Goal: Task Accomplishment & Management: Use online tool/utility

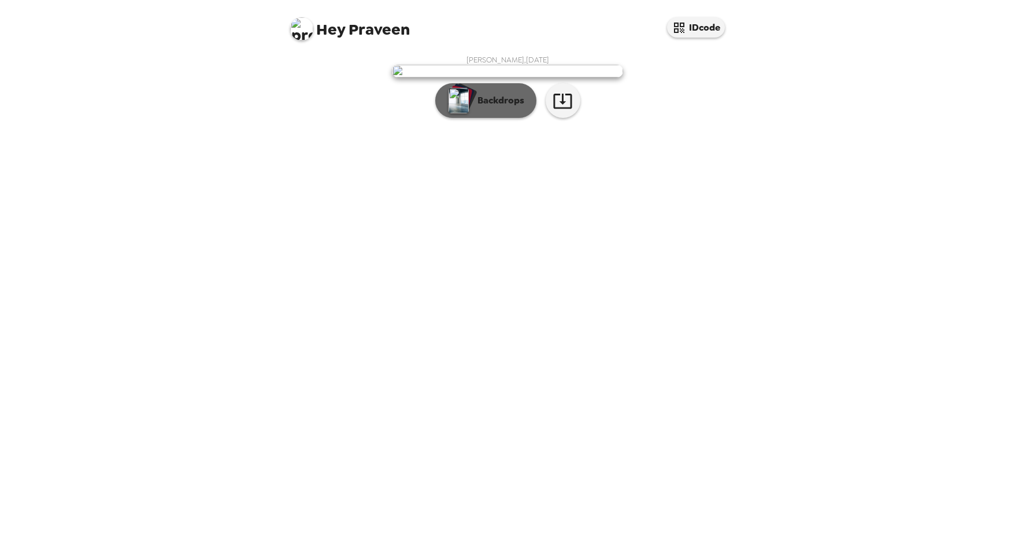
click at [525, 118] on button "Backdrops" at bounding box center [485, 100] width 101 height 35
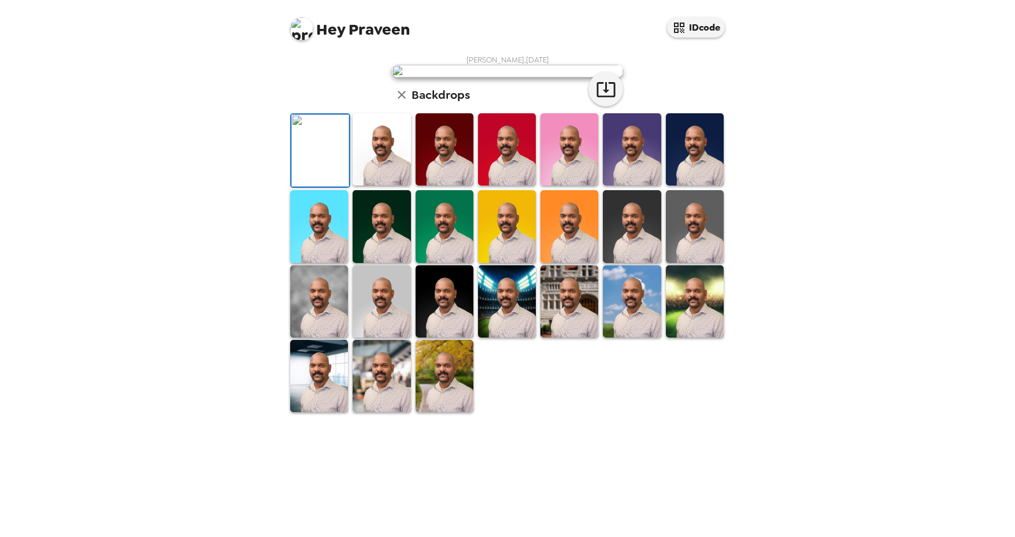
scroll to position [164, 0]
click at [368, 185] on img at bounding box center [381, 149] width 58 height 72
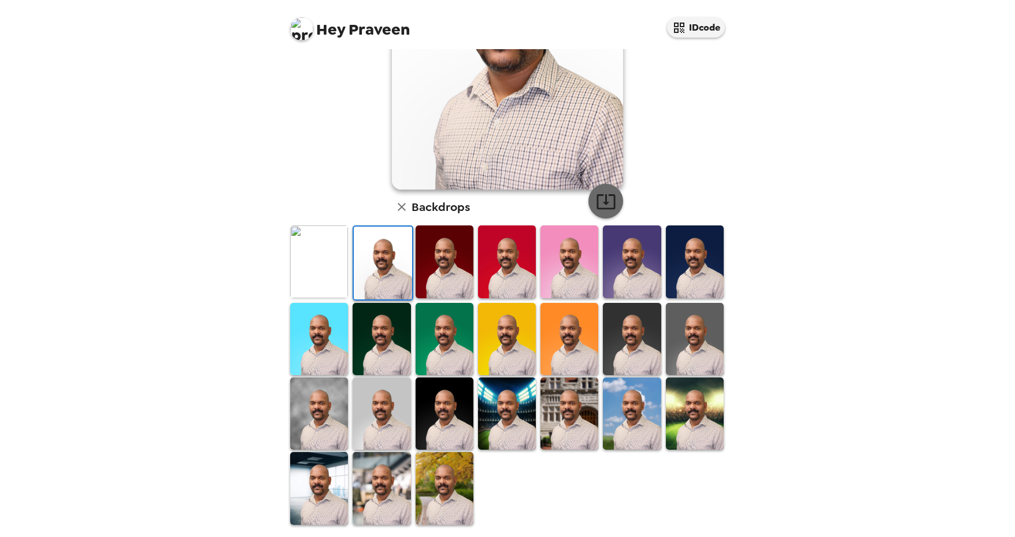
click at [599, 210] on icon "button" at bounding box center [606, 201] width 20 height 20
click at [700, 28] on button "IDcode" at bounding box center [696, 27] width 58 height 20
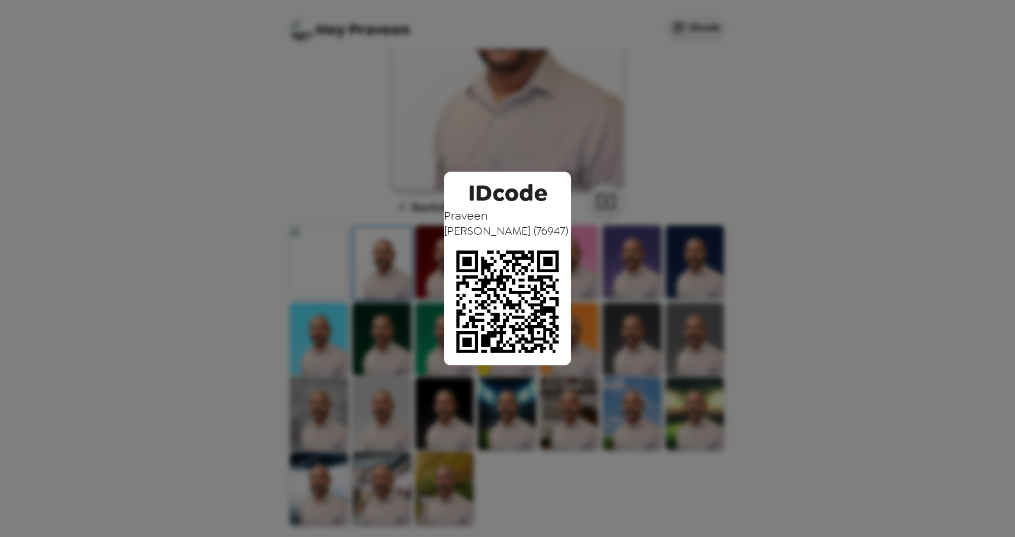
click at [700, 170] on div "IDcode Praveen Prabhakaran ( 76947 )" at bounding box center [507, 268] width 1015 height 537
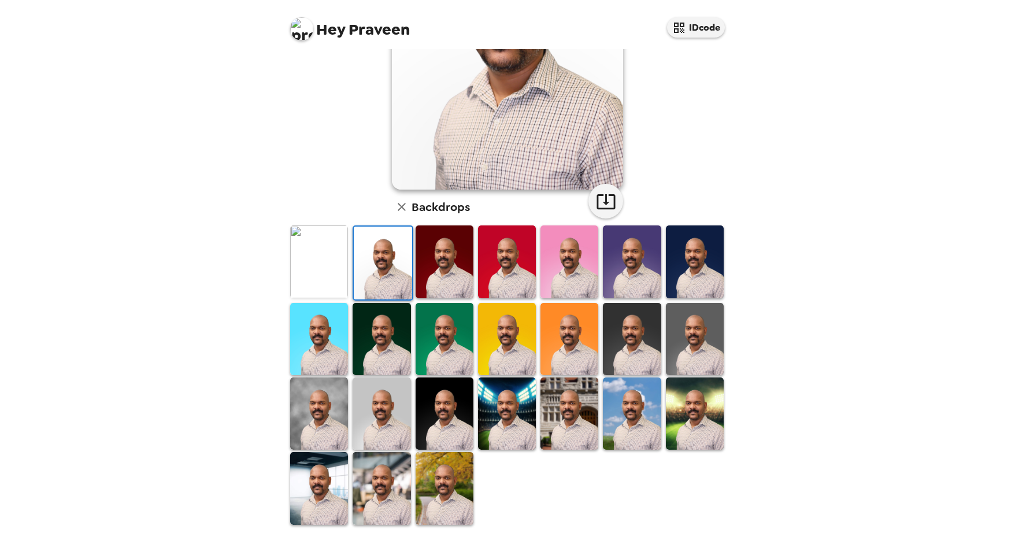
click at [325, 264] on img at bounding box center [319, 261] width 58 height 72
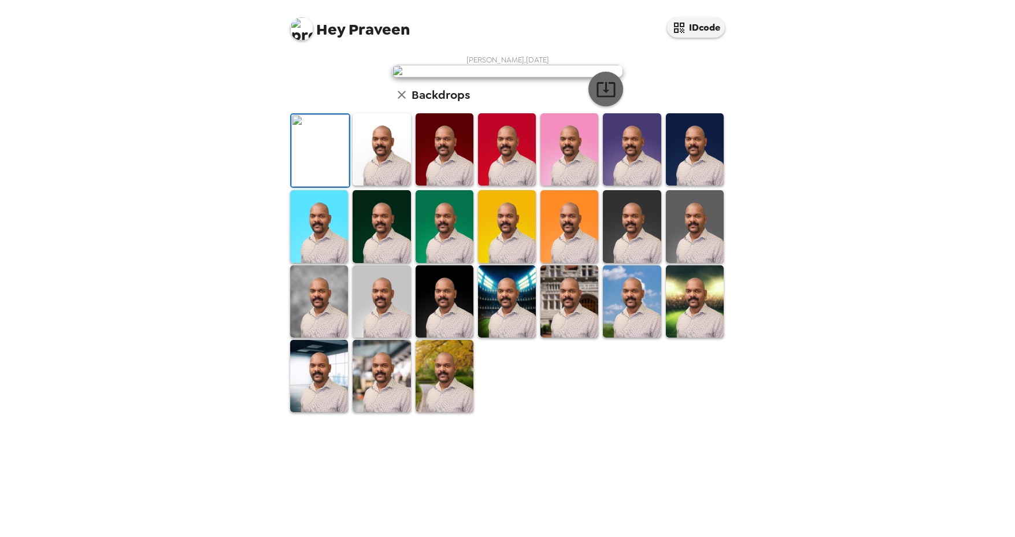
click at [612, 106] on button "button" at bounding box center [605, 89] width 35 height 35
click at [678, 185] on img at bounding box center [695, 149] width 58 height 72
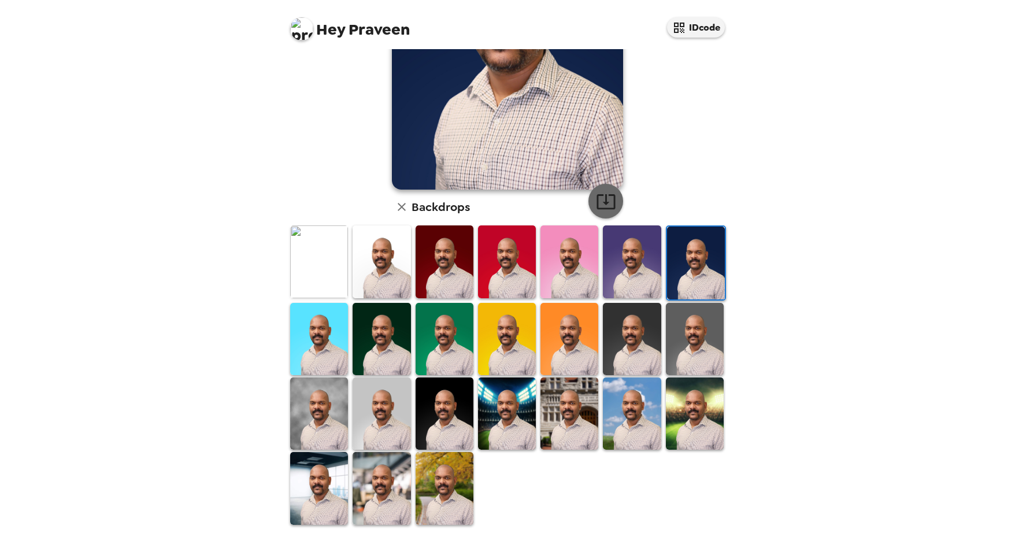
click at [606, 202] on icon "button" at bounding box center [606, 201] width 20 height 20
click at [396, 328] on img at bounding box center [381, 339] width 58 height 72
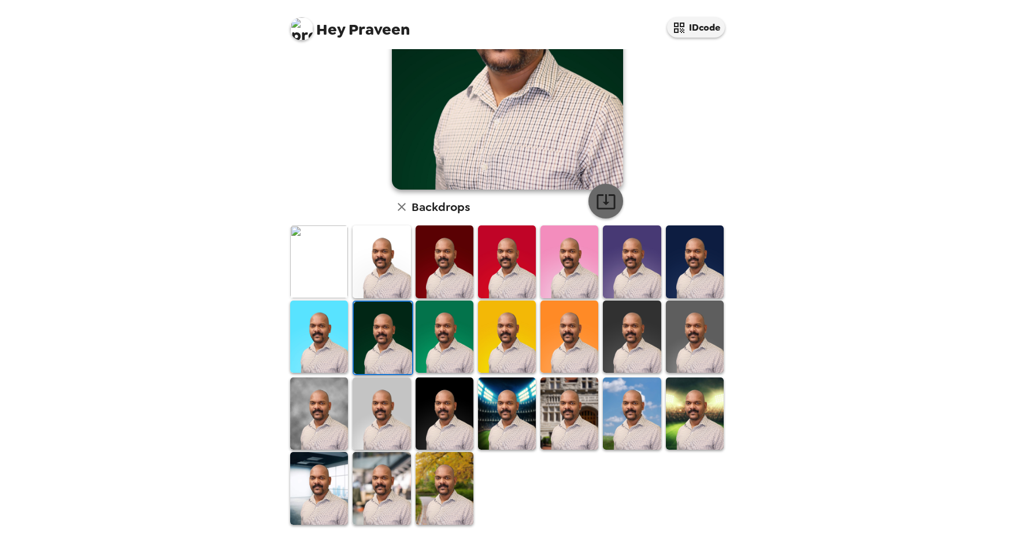
click at [602, 202] on icon "button" at bounding box center [605, 201] width 18 height 15
click at [637, 343] on img at bounding box center [632, 336] width 58 height 72
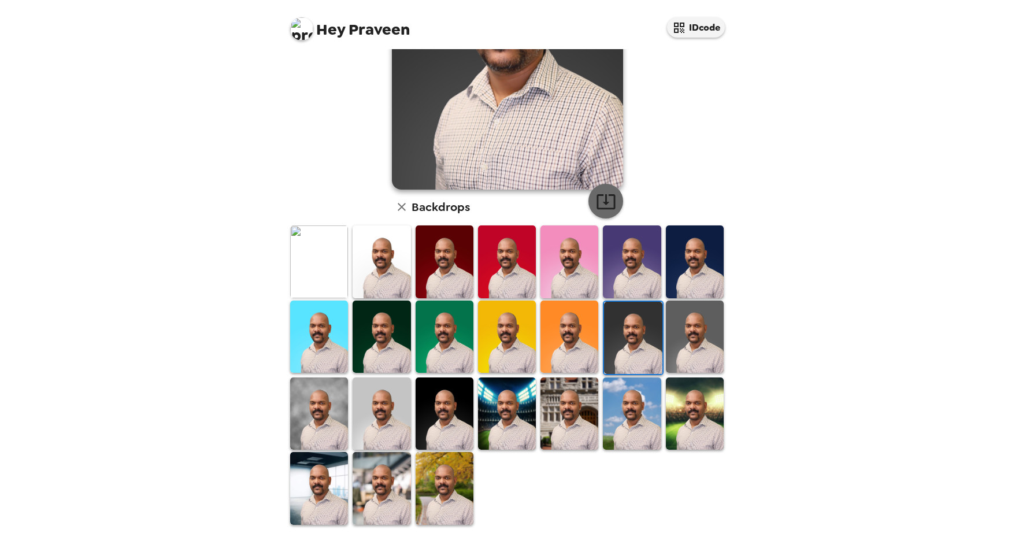
click at [604, 204] on icon "button" at bounding box center [606, 201] width 20 height 20
click at [324, 416] on img at bounding box center [319, 413] width 58 height 72
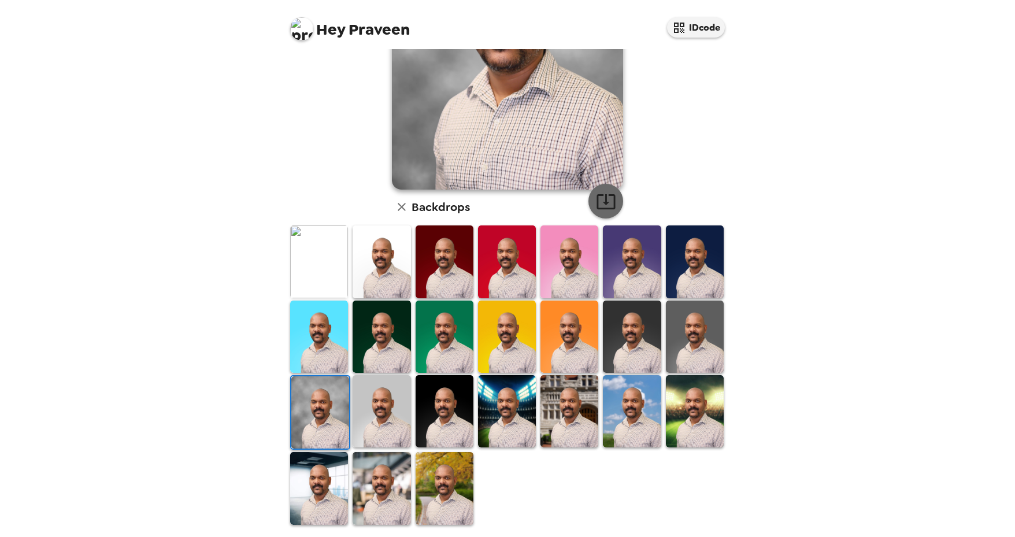
click at [598, 206] on icon "button" at bounding box center [606, 201] width 20 height 20
click at [380, 421] on img at bounding box center [381, 411] width 58 height 72
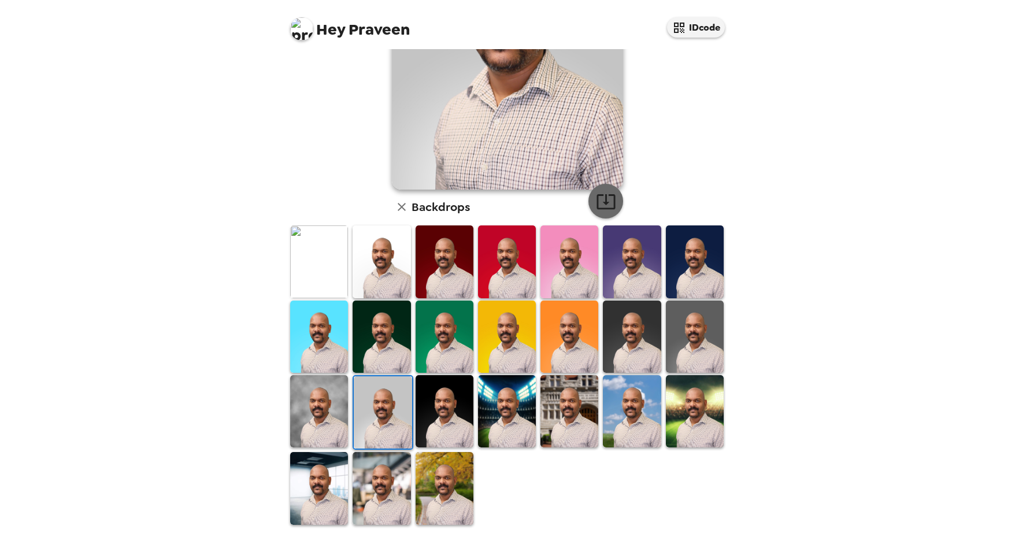
click at [596, 203] on icon "button" at bounding box center [606, 201] width 20 height 20
click at [440, 404] on img at bounding box center [444, 411] width 58 height 72
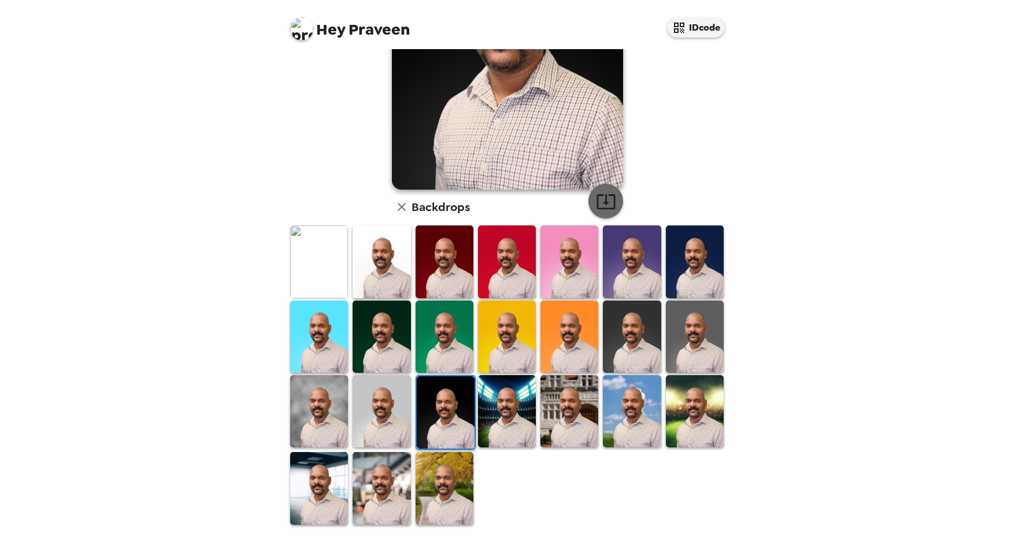
click at [603, 203] on icon "button" at bounding box center [605, 201] width 18 height 15
click at [503, 401] on img at bounding box center [507, 411] width 58 height 72
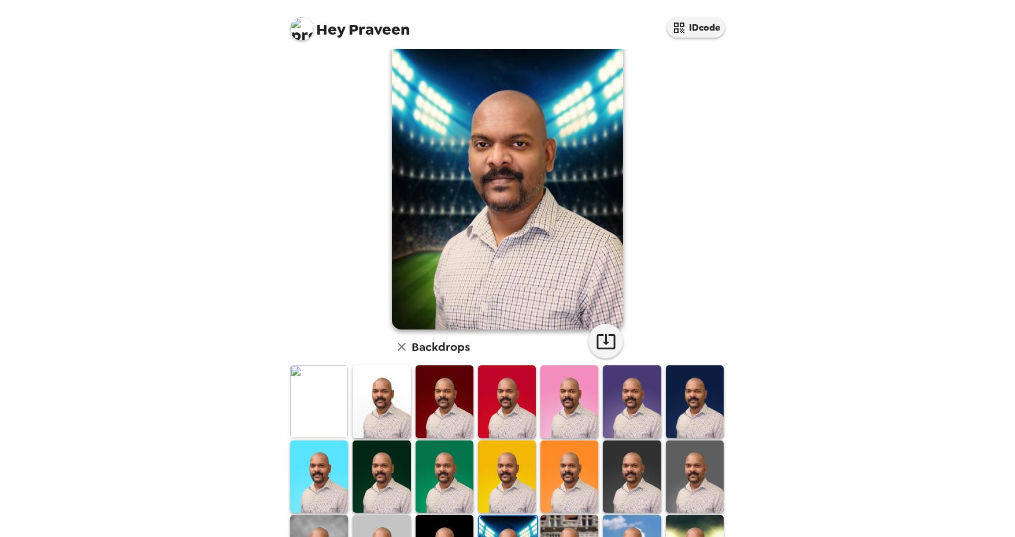
scroll to position [38, 0]
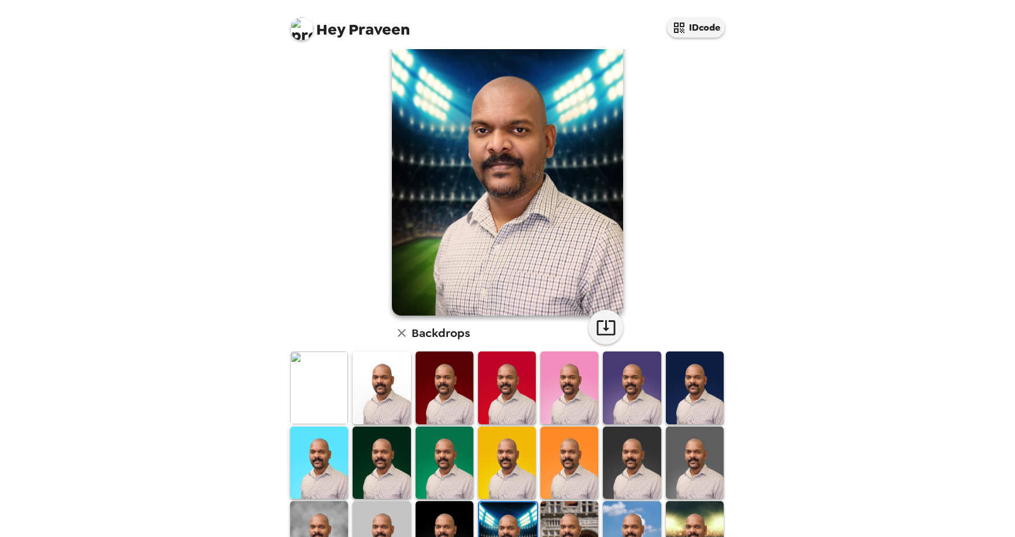
click at [566, 510] on img at bounding box center [569, 537] width 58 height 72
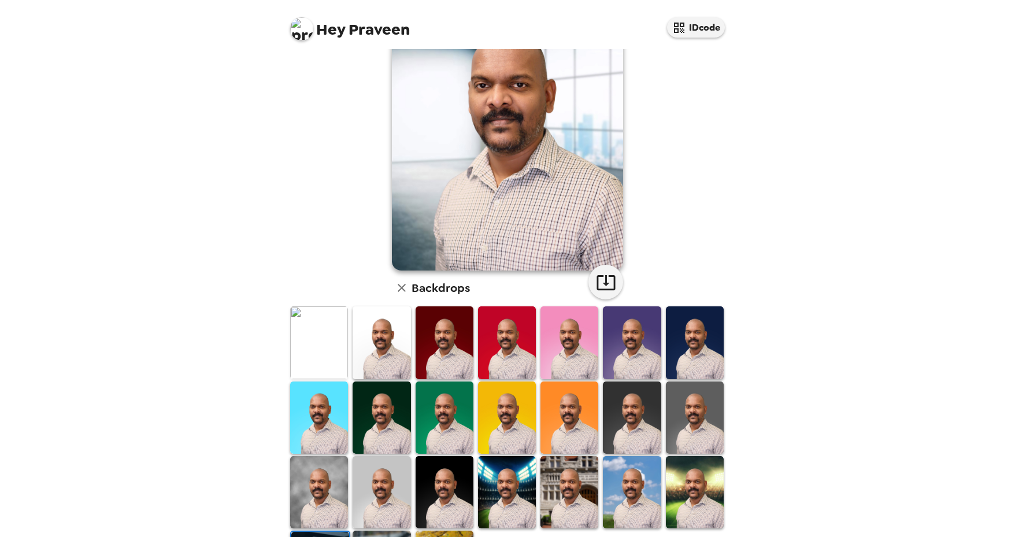
scroll to position [164, 0]
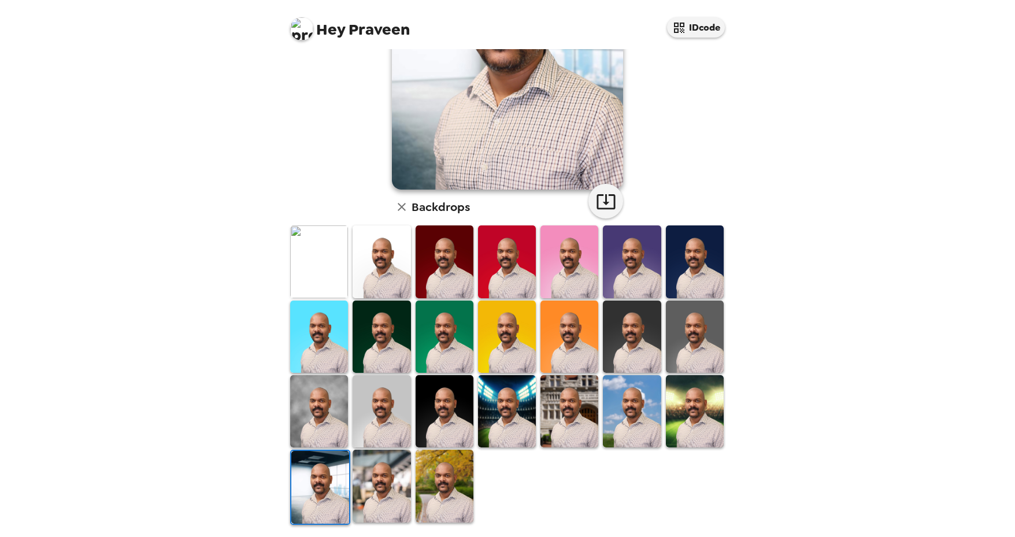
click at [368, 485] on img at bounding box center [381, 485] width 58 height 72
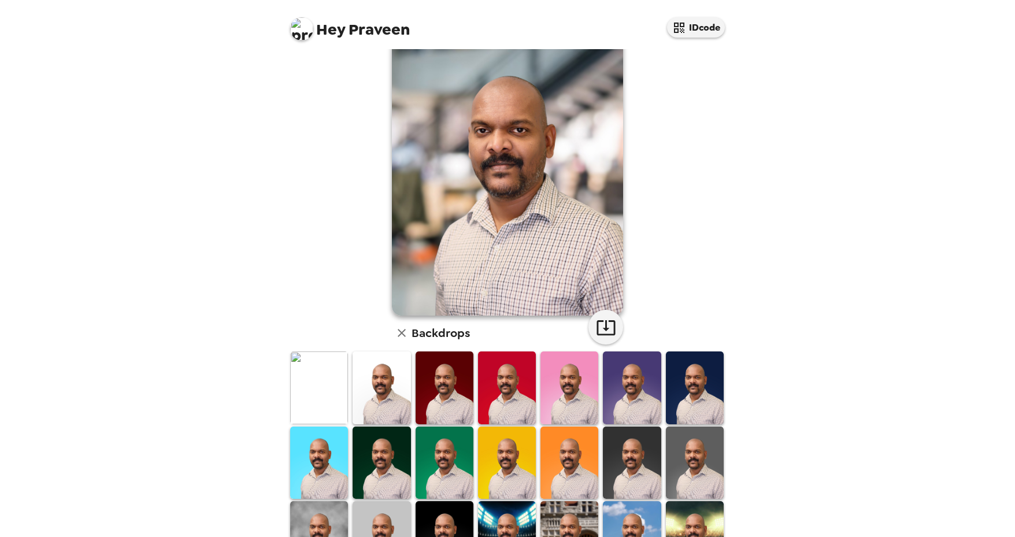
scroll to position [148, 0]
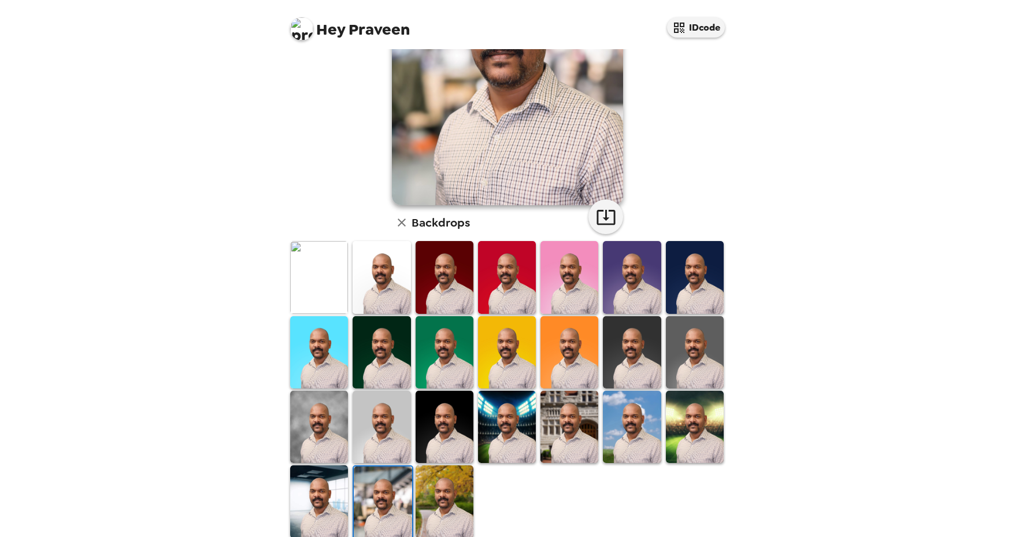
click at [439, 481] on img at bounding box center [444, 501] width 58 height 72
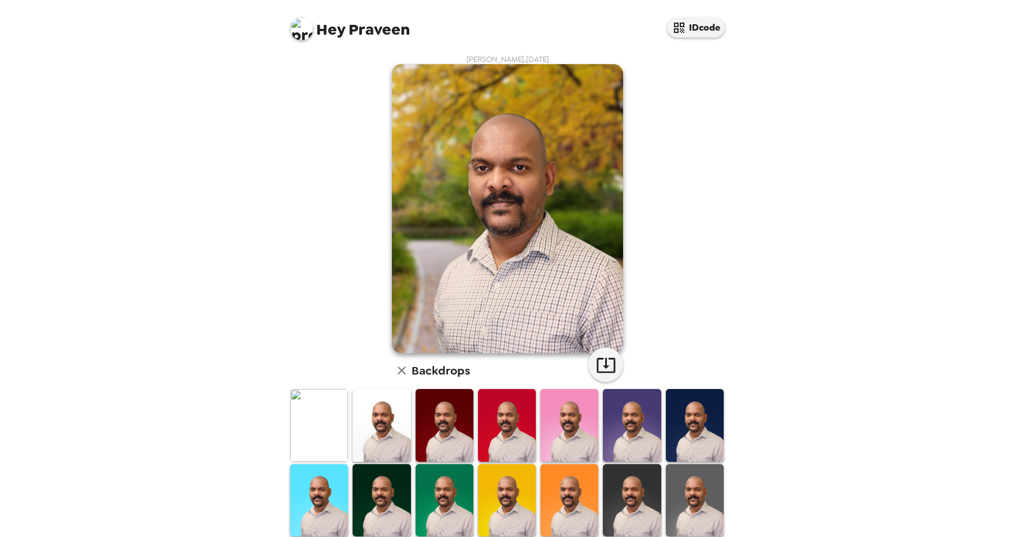
scroll to position [0, 0]
click at [497, 479] on img at bounding box center [507, 501] width 58 height 72
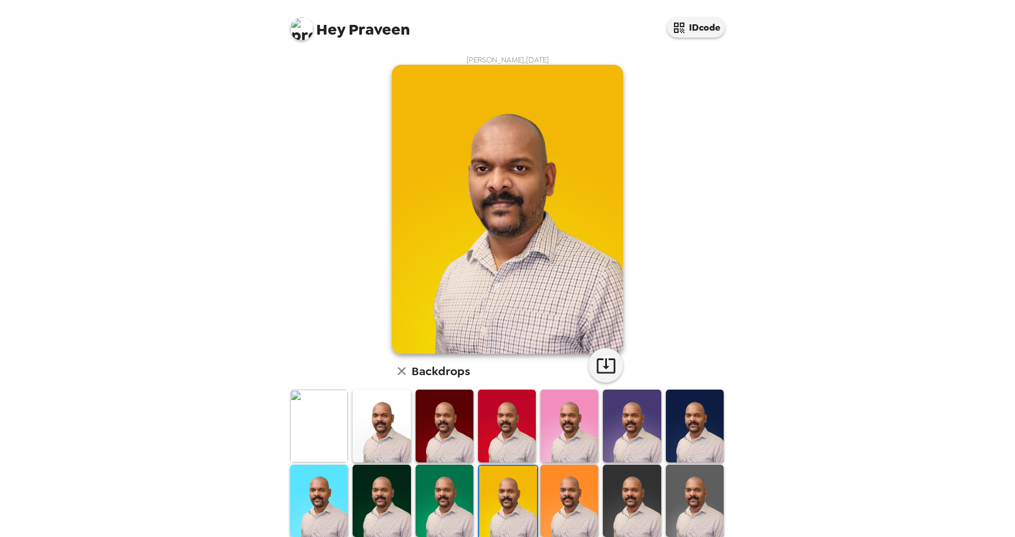
click at [575, 499] on img at bounding box center [569, 501] width 58 height 72
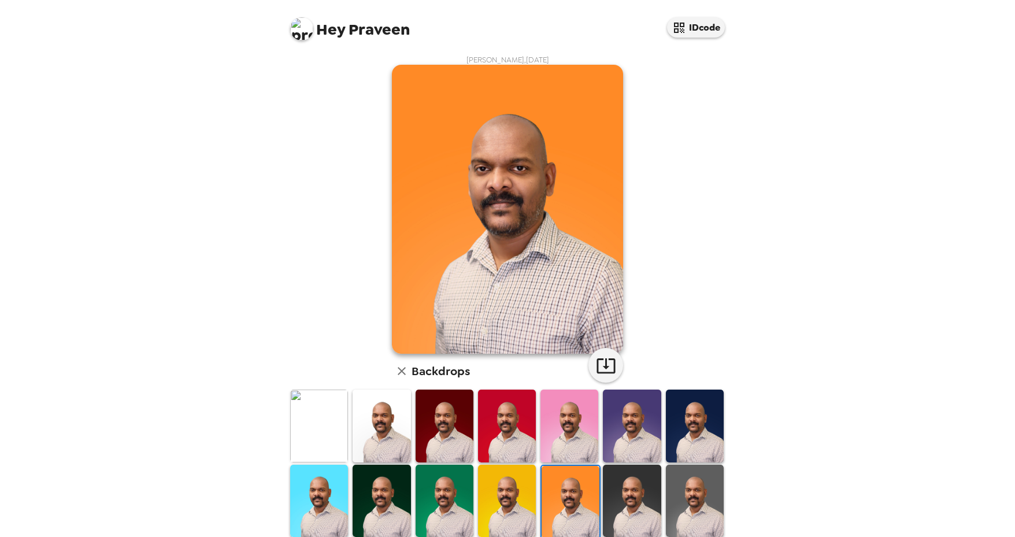
click at [625, 491] on img at bounding box center [632, 501] width 58 height 72
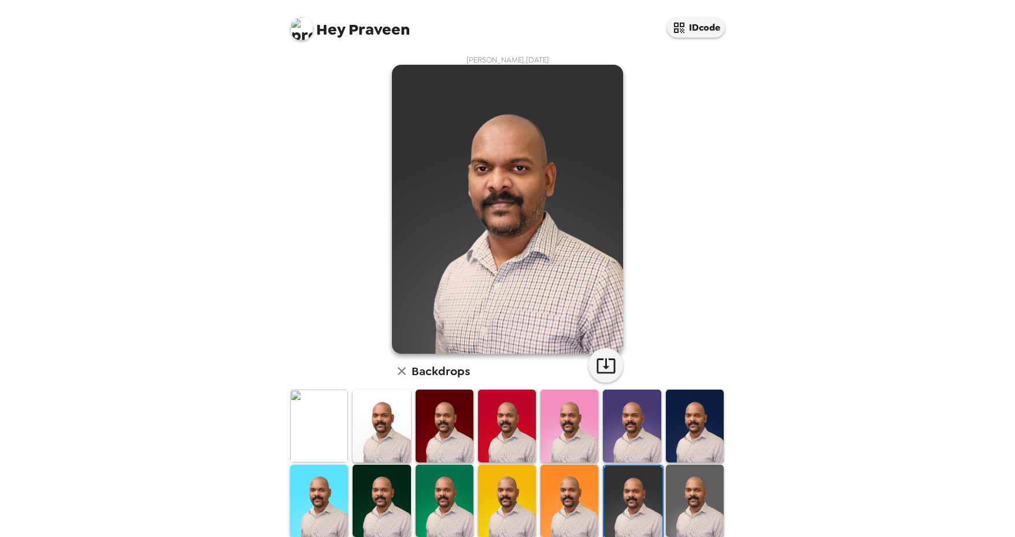
click at [683, 495] on img at bounding box center [695, 501] width 58 height 72
